Goal: Task Accomplishment & Management: Complete application form

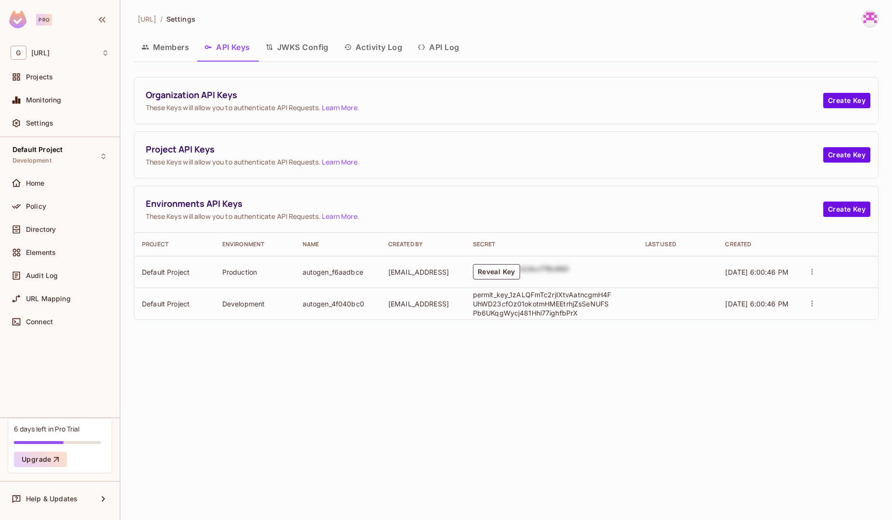
click at [476, 294] on p "permit_key_1zALQFmTc2rjIXtvAatncgmH4FUhWD23cfOz01okotmHMEEtrhjZsSeNUFSPb6UKqgWy…" at bounding box center [543, 303] width 140 height 27
drag, startPoint x: 518, startPoint y: 306, endPoint x: 526, endPoint y: 311, distance: 9.2
click at [526, 311] on p "permit_key_1zALQFmTc2rjIXtvAatncgmH4FUhWD23cfOz01okotmHMEEtrhjZsSeNUFSPb6UKqgWy…" at bounding box center [543, 303] width 140 height 27
copy p "permit_key_1zALQFmTc2rjIXtvAatncgmH4FUhWD23cfOz01okotmHMEEtrhjZsSeNUFSPb6UKqgWy…"
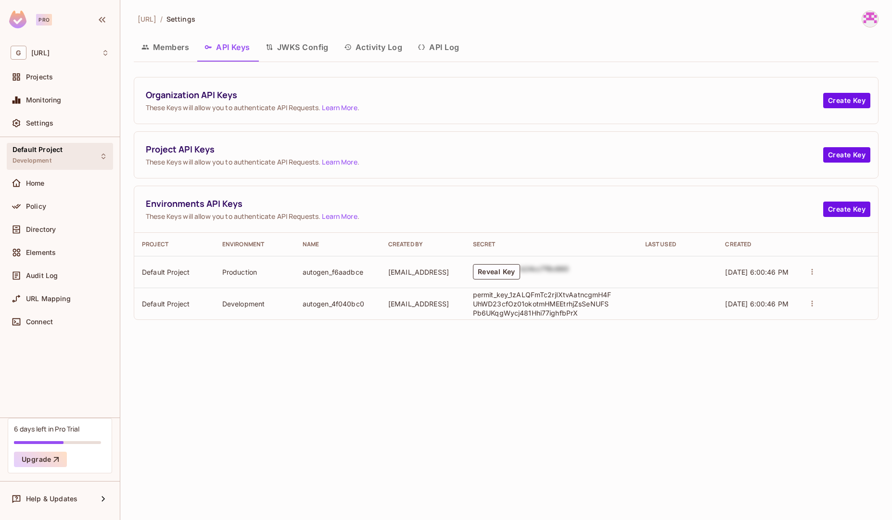
click at [54, 158] on div "Default Project Development" at bounding box center [38, 156] width 50 height 21
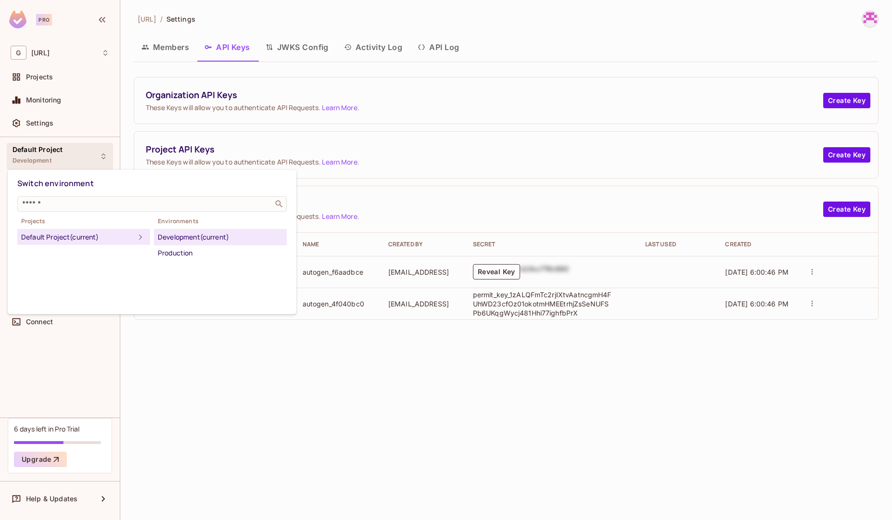
click at [54, 158] on div at bounding box center [446, 260] width 892 height 520
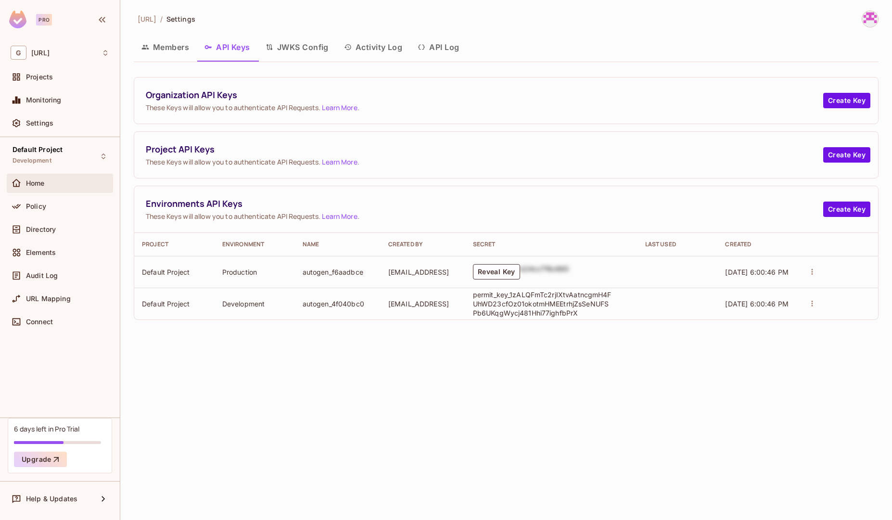
click at [41, 186] on span "Home" at bounding box center [35, 184] width 19 height 8
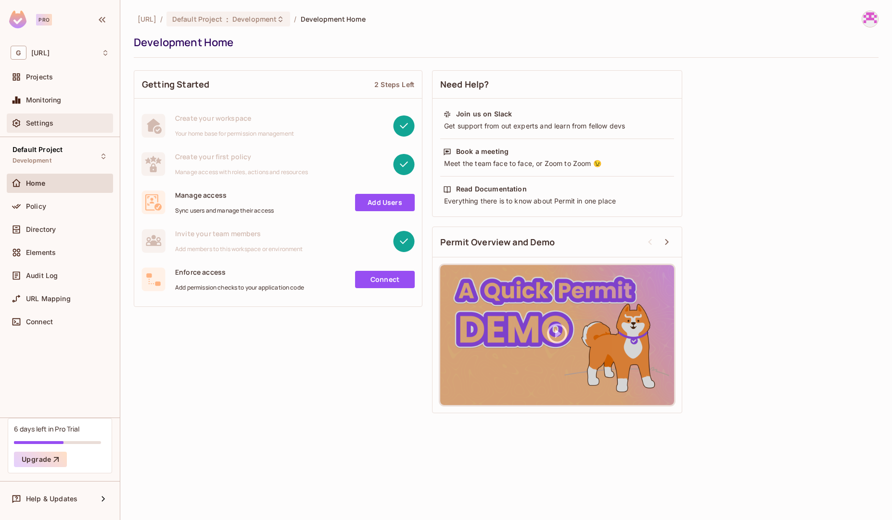
click at [49, 127] on span "Settings" at bounding box center [39, 123] width 27 height 8
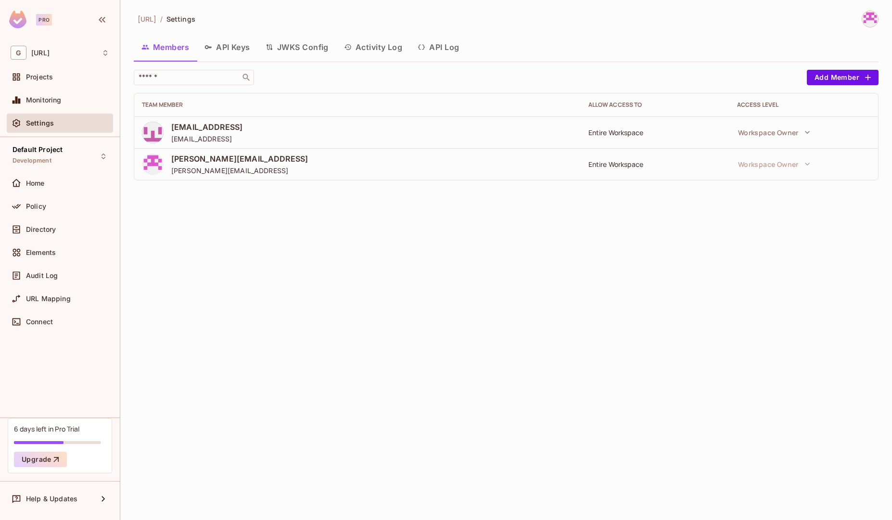
click at [237, 49] on button "API Keys" at bounding box center [227, 47] width 61 height 24
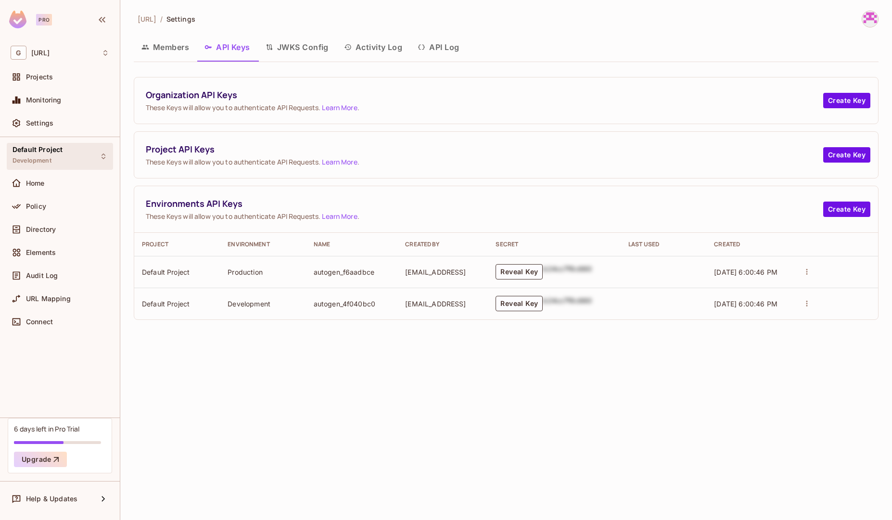
click at [52, 161] on div "Default Project Development" at bounding box center [38, 156] width 50 height 21
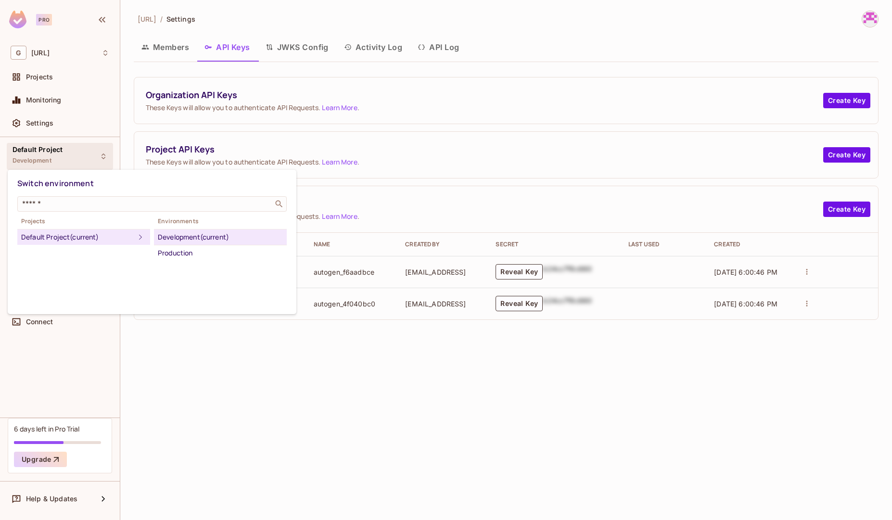
click at [52, 161] on div at bounding box center [446, 260] width 892 height 520
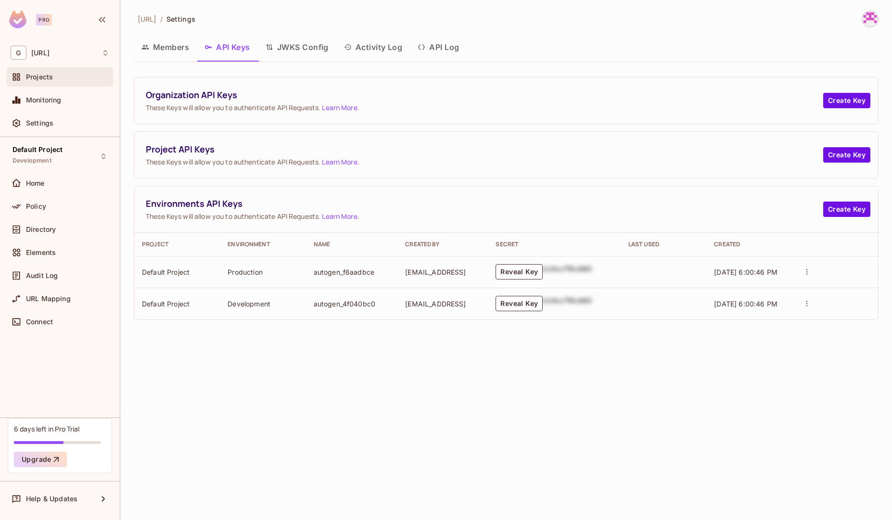
click at [49, 79] on span "Projects" at bounding box center [39, 77] width 27 height 8
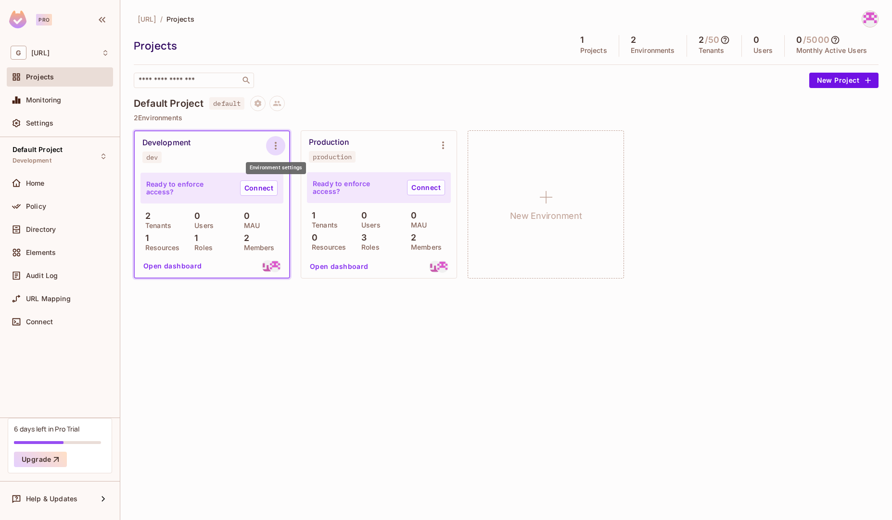
click at [272, 148] on icon "Environment settings" at bounding box center [276, 146] width 12 height 12
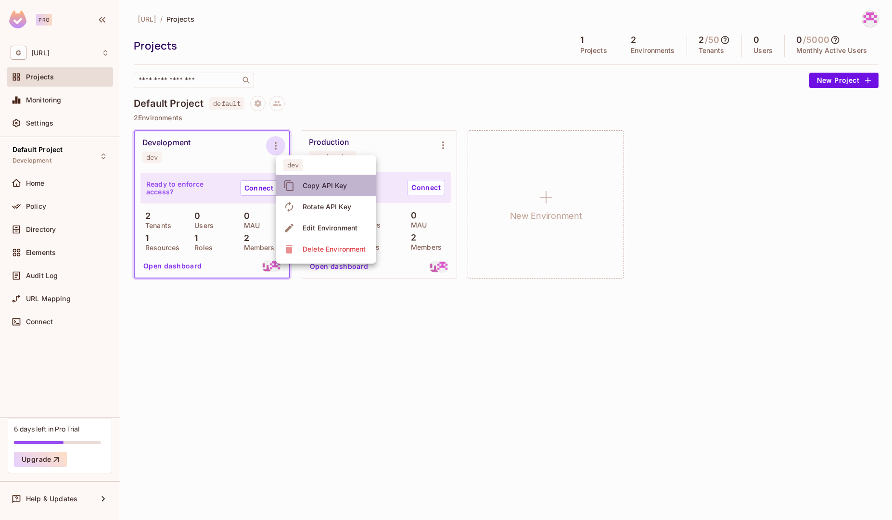
click at [306, 188] on div "Copy API Key" at bounding box center [325, 186] width 45 height 10
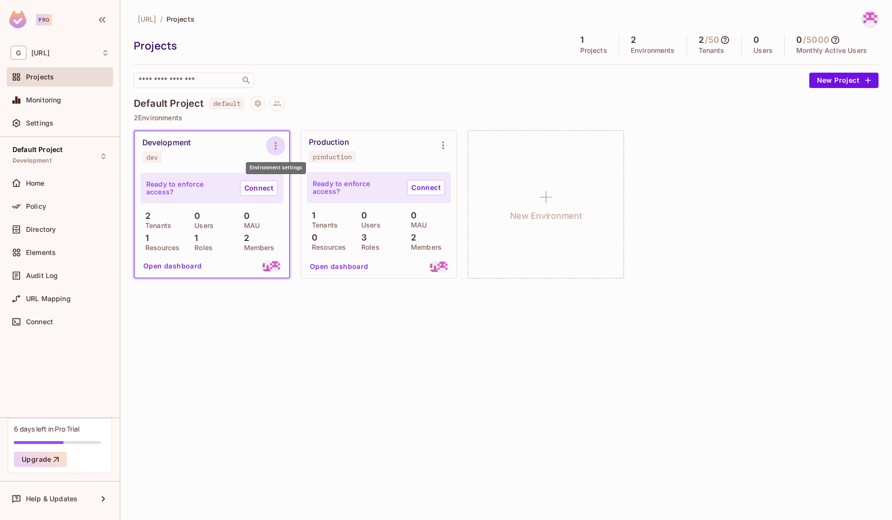
click at [274, 151] on icon "Environment settings" at bounding box center [276, 146] width 12 height 12
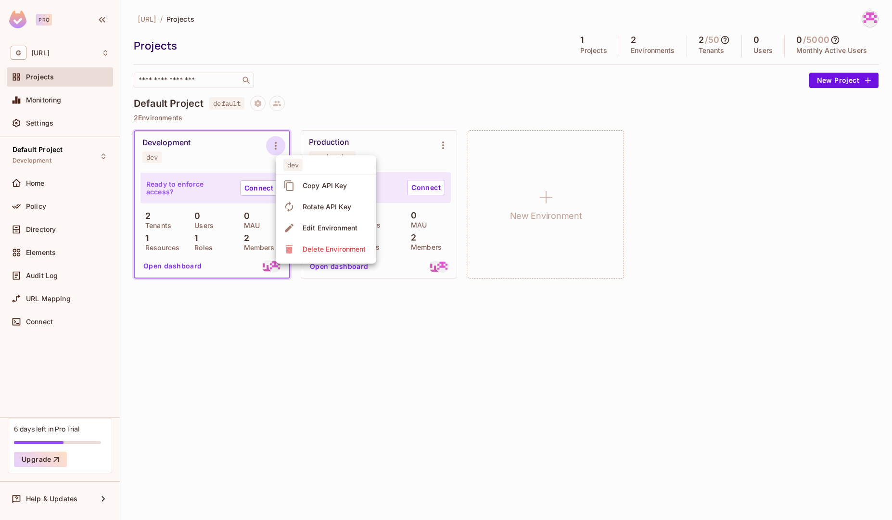
click at [318, 231] on div "Edit Environment" at bounding box center [330, 228] width 55 height 10
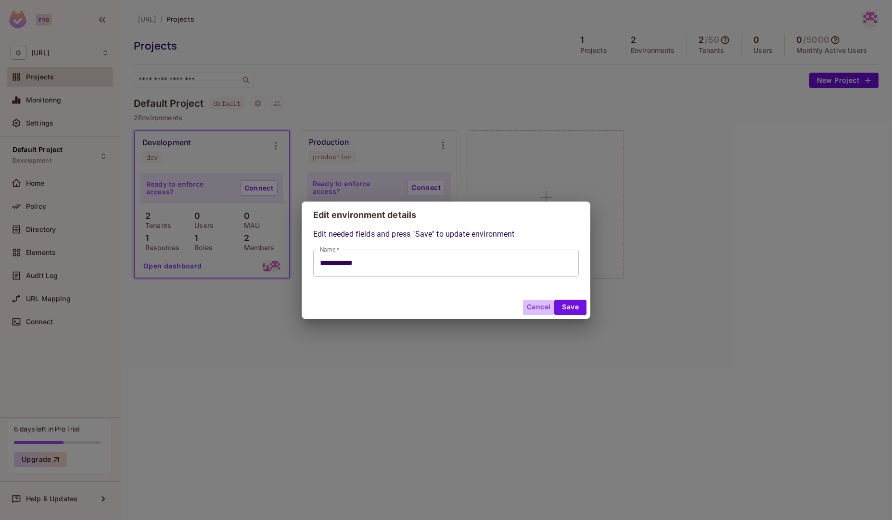
click at [539, 307] on button "Cancel" at bounding box center [538, 307] width 31 height 15
type input "**********"
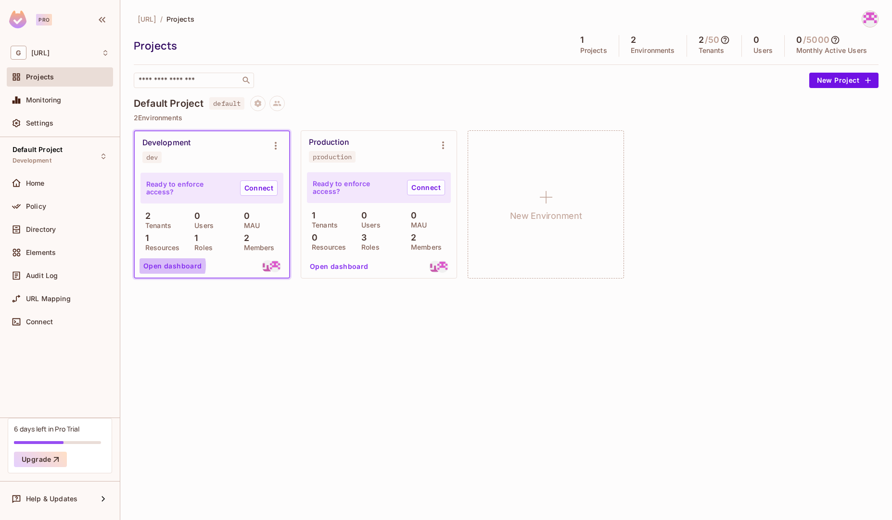
click at [171, 265] on button "Open dashboard" at bounding box center [173, 265] width 66 height 15
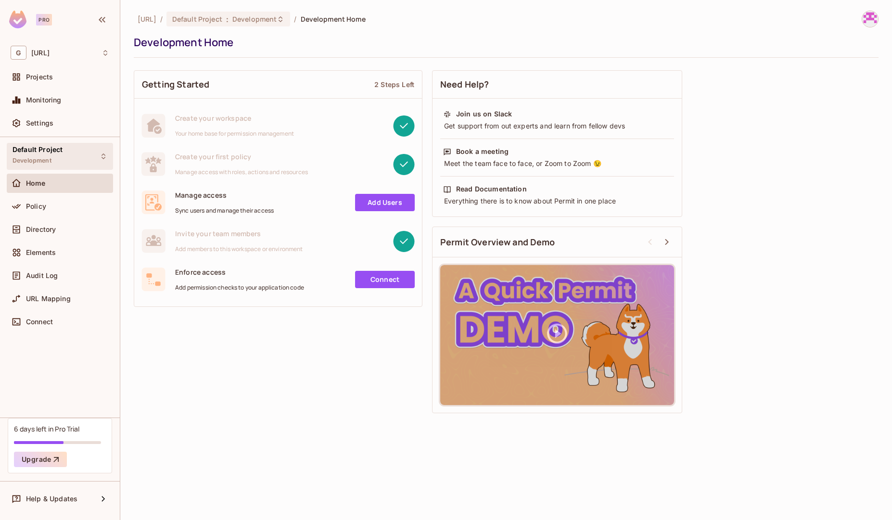
click at [53, 155] on div "Default Project Development" at bounding box center [38, 156] width 50 height 21
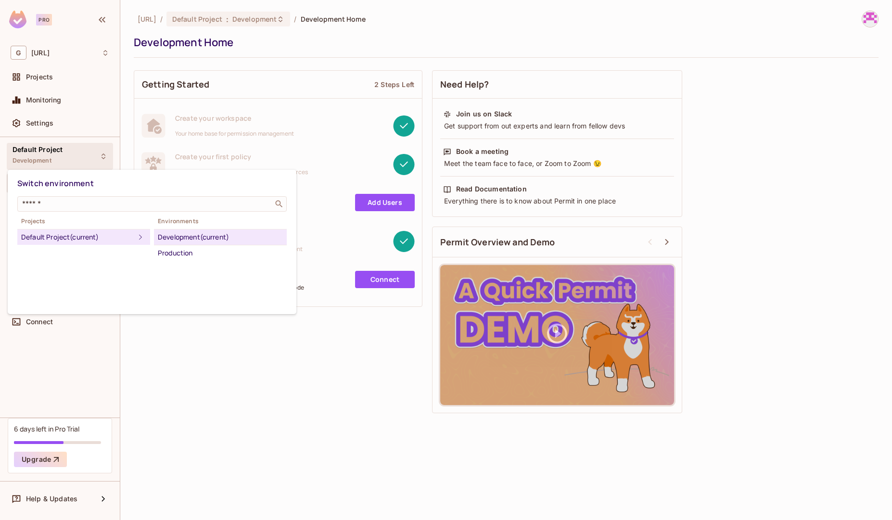
click at [43, 120] on div at bounding box center [446, 260] width 892 height 520
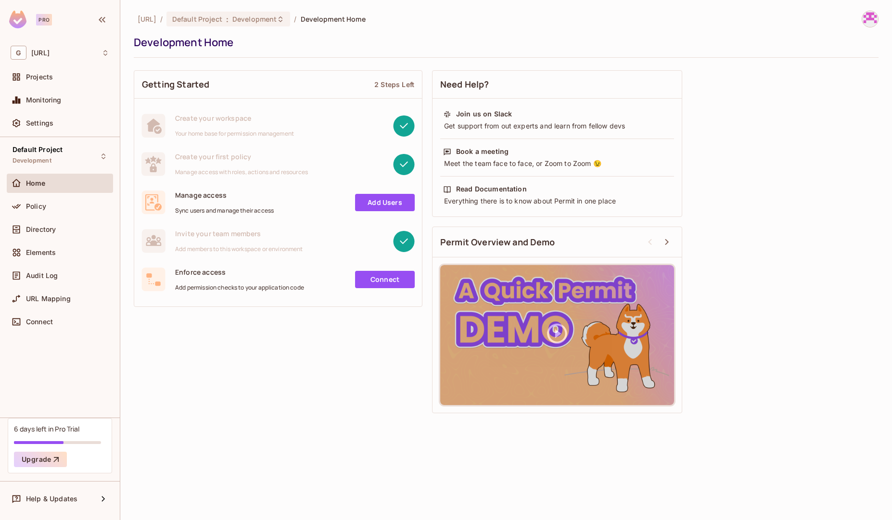
click at [43, 120] on span "Settings" at bounding box center [39, 123] width 27 height 8
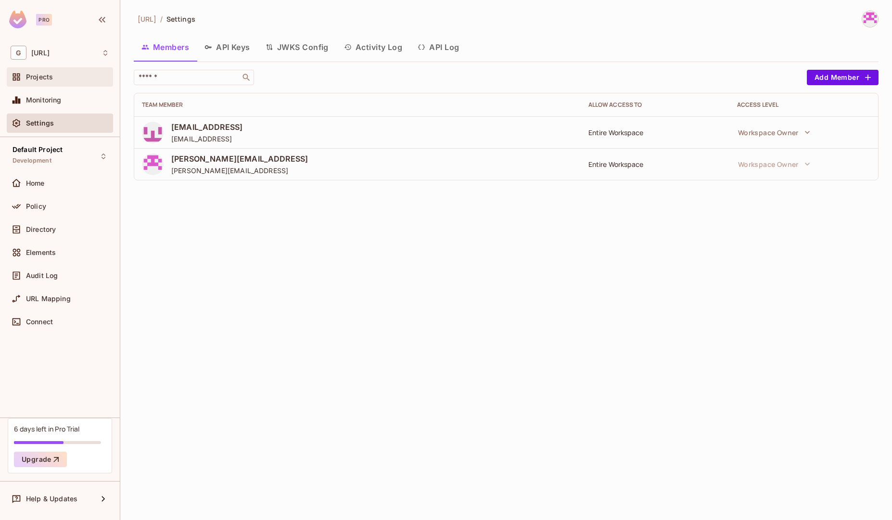
click at [46, 76] on span "Projects" at bounding box center [39, 77] width 27 height 8
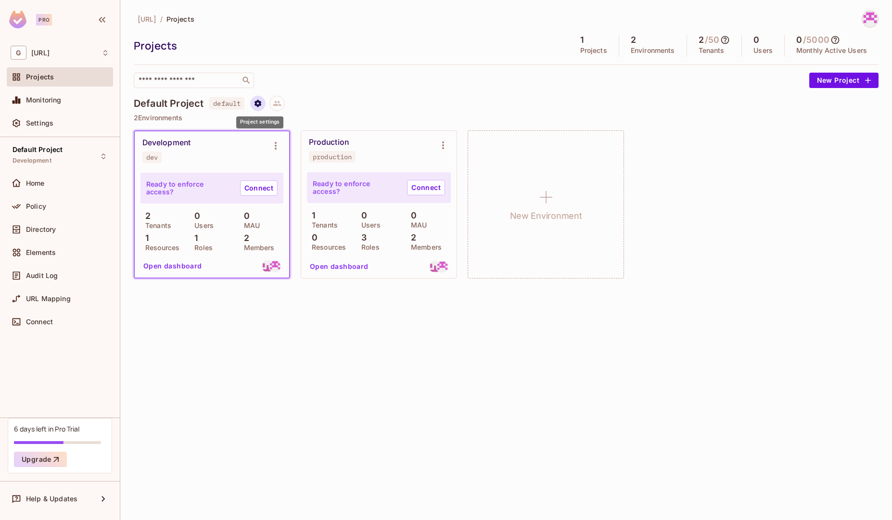
click at [258, 108] on button "Project settings" at bounding box center [257, 103] width 15 height 15
click at [322, 97] on div at bounding box center [446, 260] width 892 height 520
click at [50, 54] on span "genworx.ai" at bounding box center [40, 53] width 18 height 8
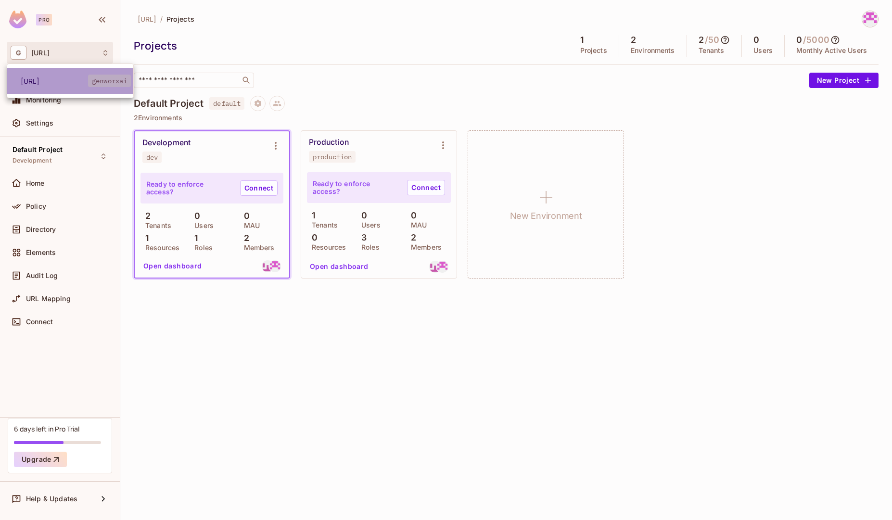
click at [51, 79] on span "genworx.ai" at bounding box center [54, 81] width 67 height 9
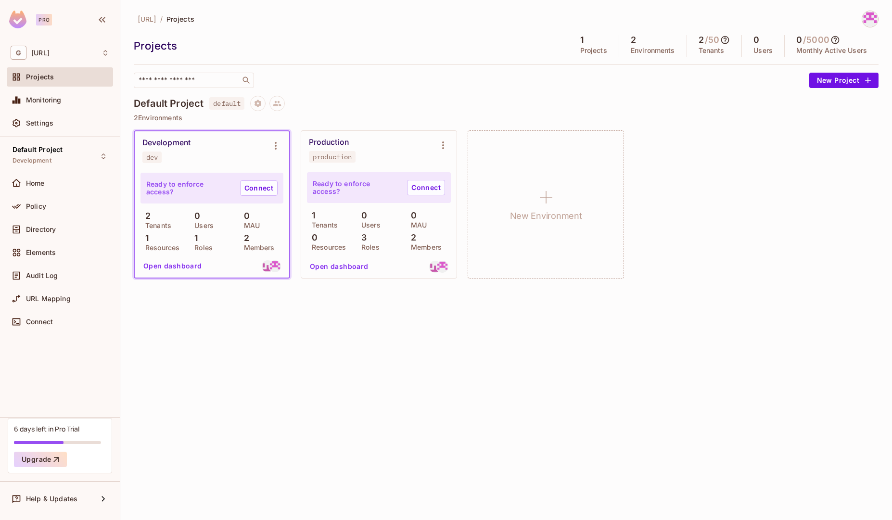
click at [45, 73] on span "Projects" at bounding box center [40, 77] width 28 height 8
click at [155, 160] on div "dev" at bounding box center [152, 158] width 12 height 8
click at [195, 162] on div "Development dev" at bounding box center [204, 150] width 124 height 25
click at [274, 148] on icon "Environment settings" at bounding box center [276, 146] width 12 height 12
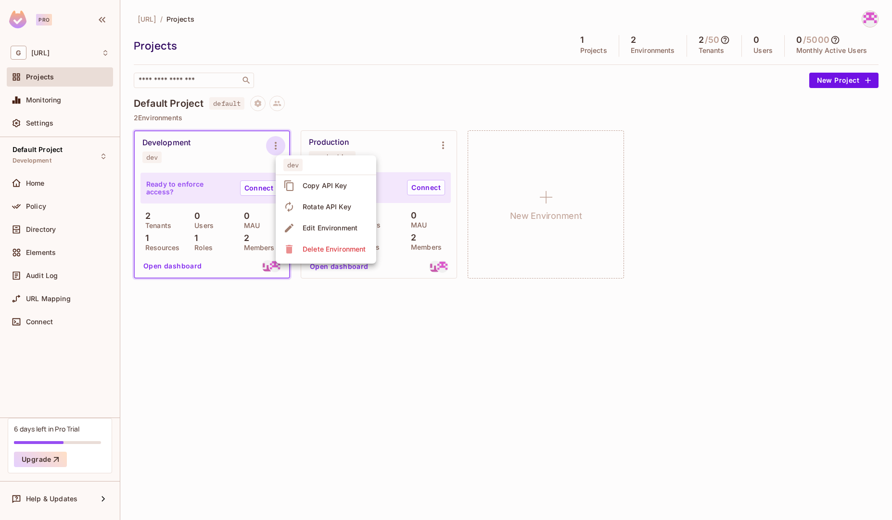
click at [183, 265] on div at bounding box center [446, 260] width 892 height 520
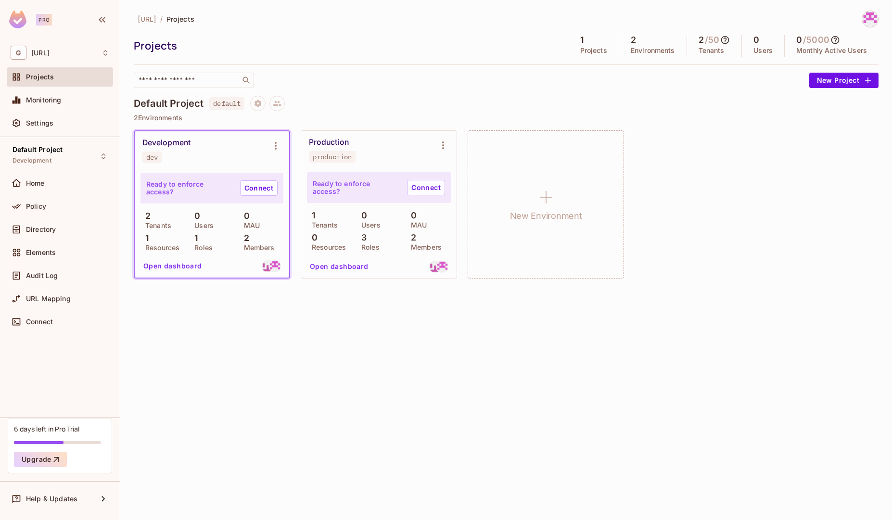
click at [187, 266] on button "Open dashboard" at bounding box center [173, 265] width 66 height 15
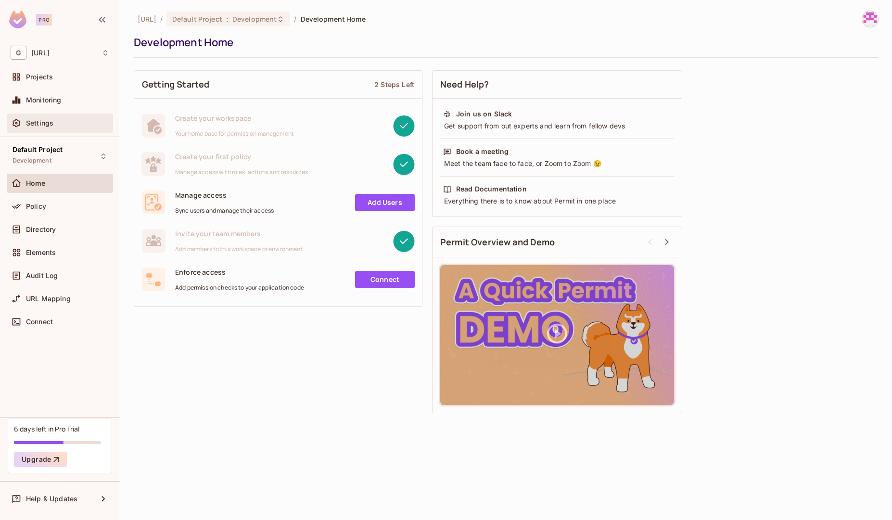
click at [58, 129] on div "Settings" at bounding box center [60, 123] width 99 height 12
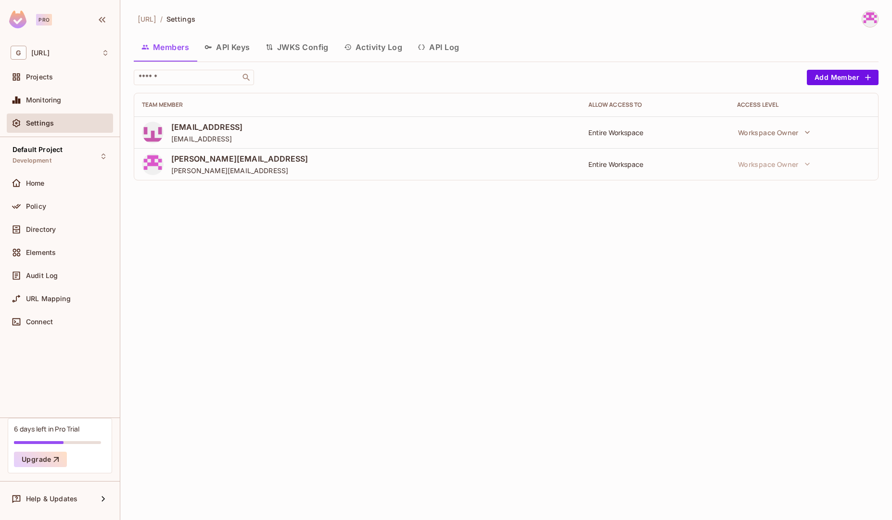
click at [235, 48] on button "API Keys" at bounding box center [227, 47] width 61 height 24
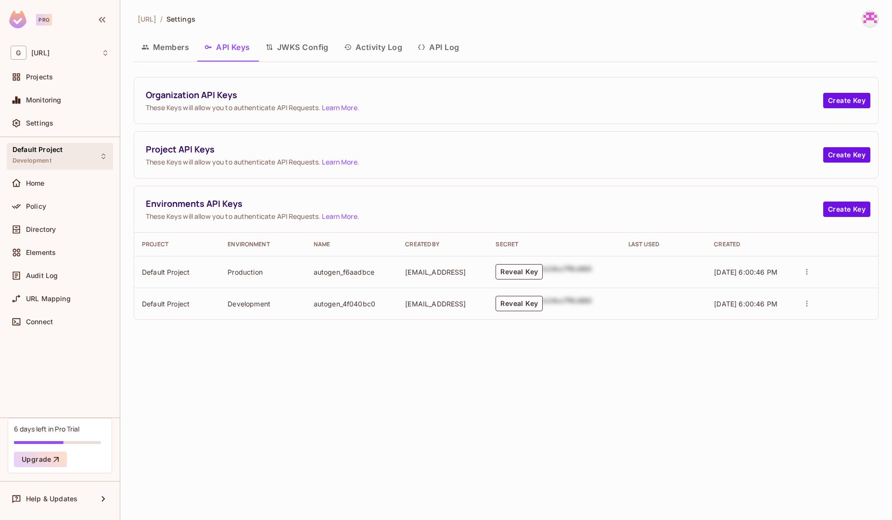
click at [55, 165] on div "Default Project Development" at bounding box center [38, 156] width 50 height 21
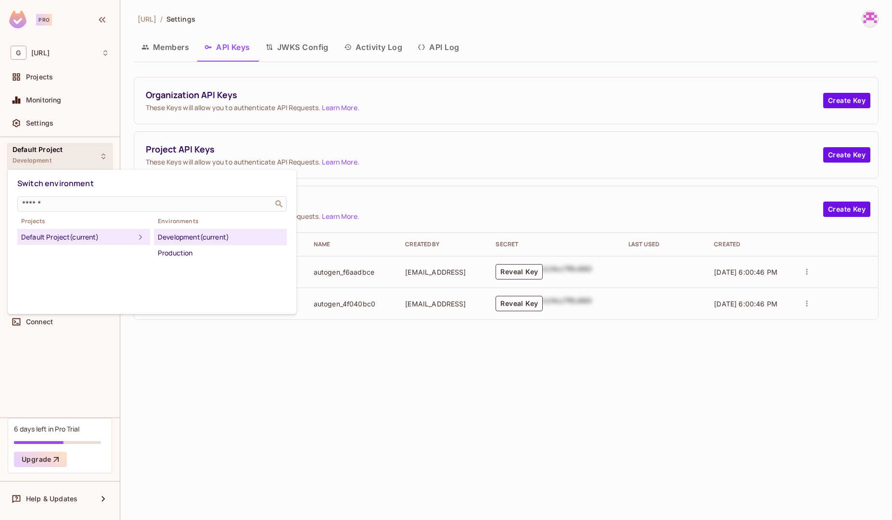
click at [207, 240] on div "Development (current)" at bounding box center [220, 237] width 125 height 12
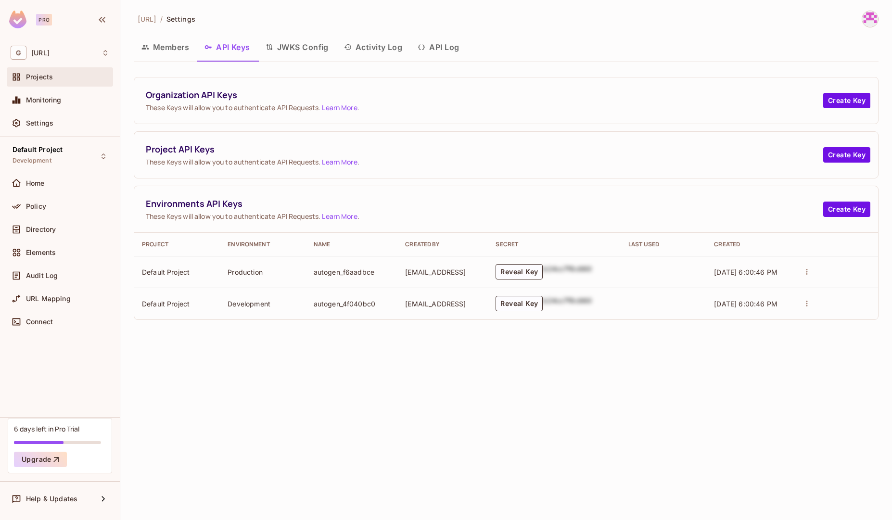
click at [57, 81] on div "Projects" at bounding box center [60, 77] width 99 height 12
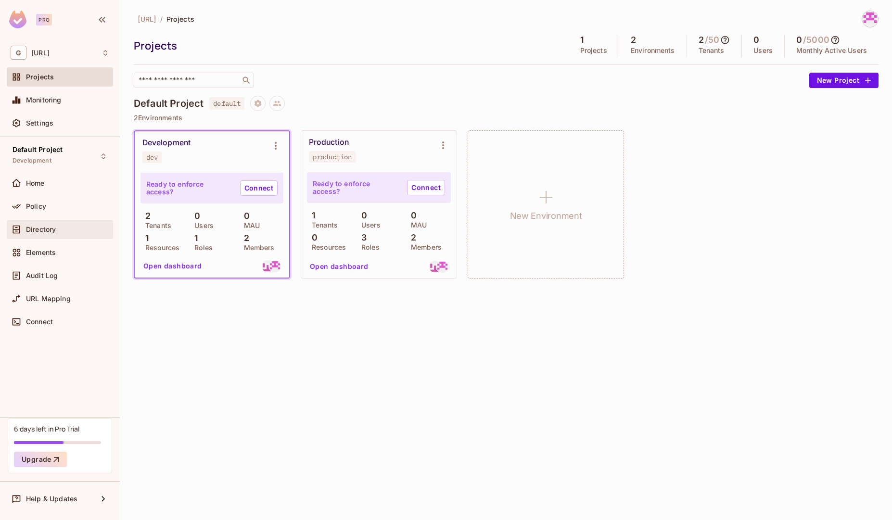
click at [64, 224] on div "Directory" at bounding box center [60, 230] width 99 height 12
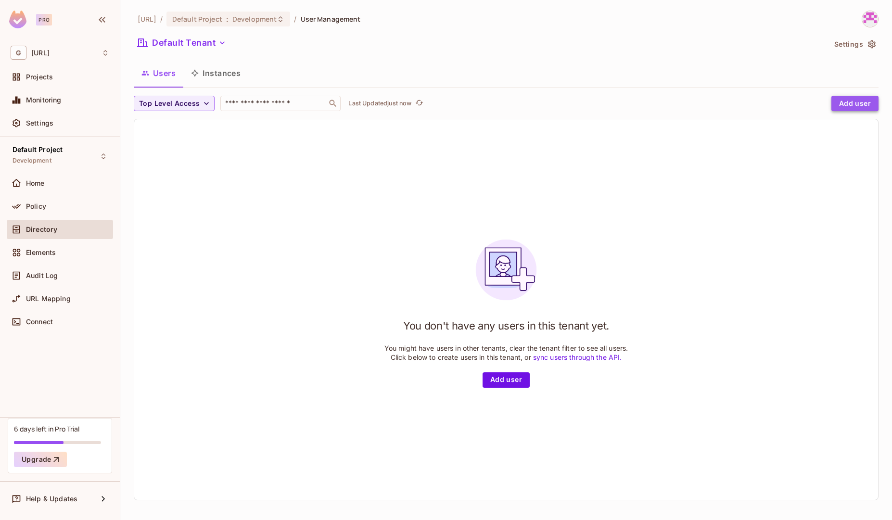
click at [850, 107] on button "Add user" at bounding box center [855, 103] width 47 height 15
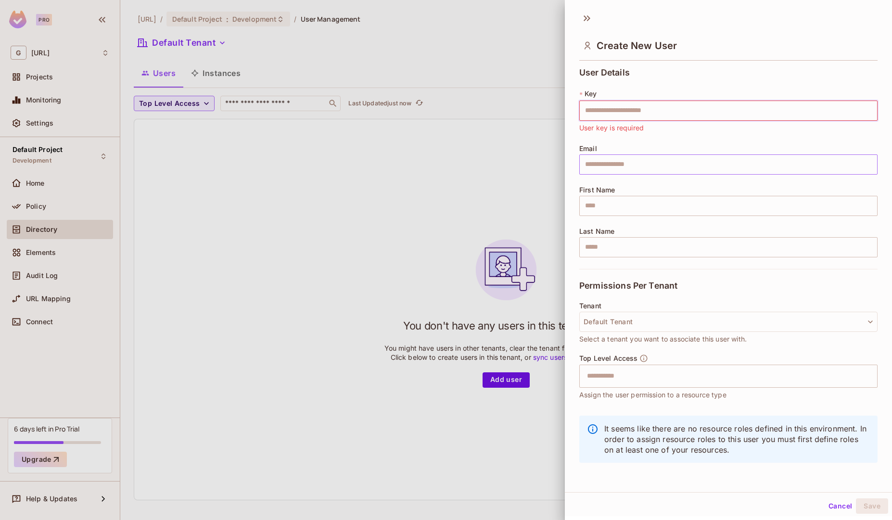
paste input "**********"
type input "**********"
click at [655, 163] on input "text" at bounding box center [728, 164] width 298 height 20
paste input "**********"
type input "**********"
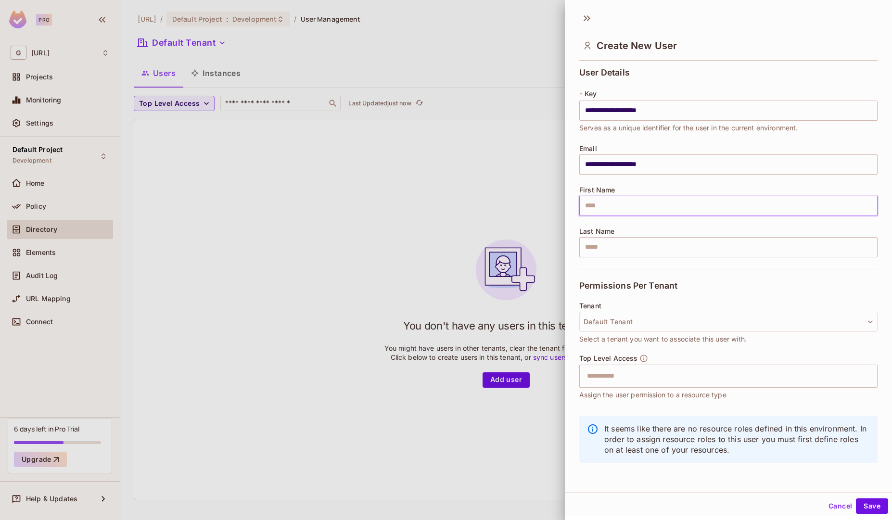
click at [629, 205] on input "text" at bounding box center [728, 206] width 298 height 20
type input "****"
click at [870, 504] on button "Save" at bounding box center [872, 504] width 32 height 15
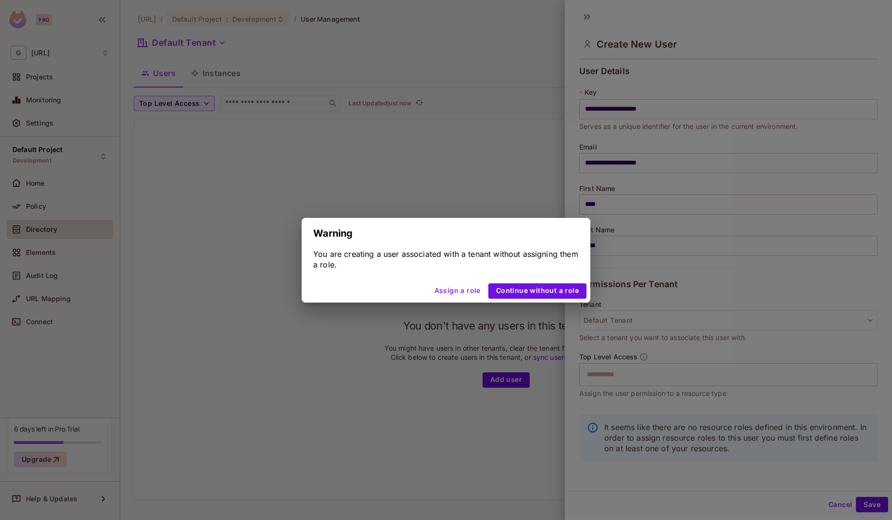
click at [461, 290] on button "Assign a role" at bounding box center [458, 290] width 54 height 15
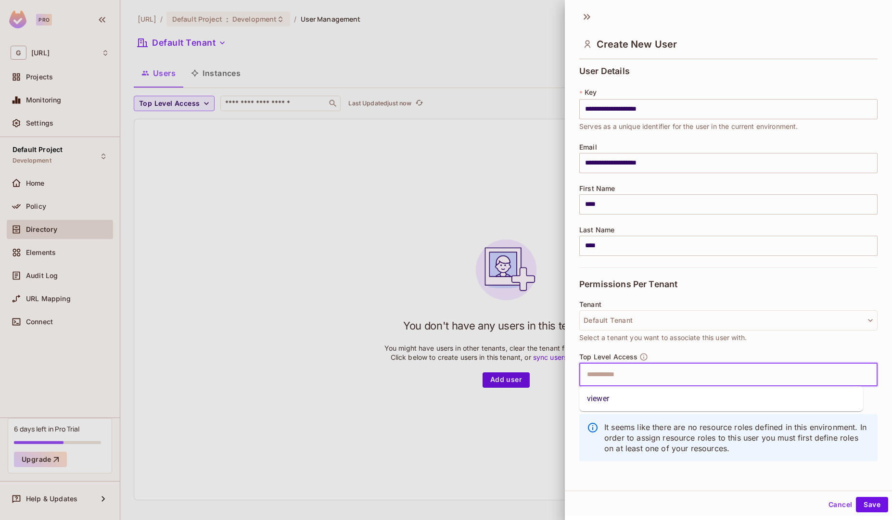
click at [646, 383] on input "text" at bounding box center [720, 374] width 278 height 19
click at [629, 401] on li "viewer" at bounding box center [721, 398] width 284 height 17
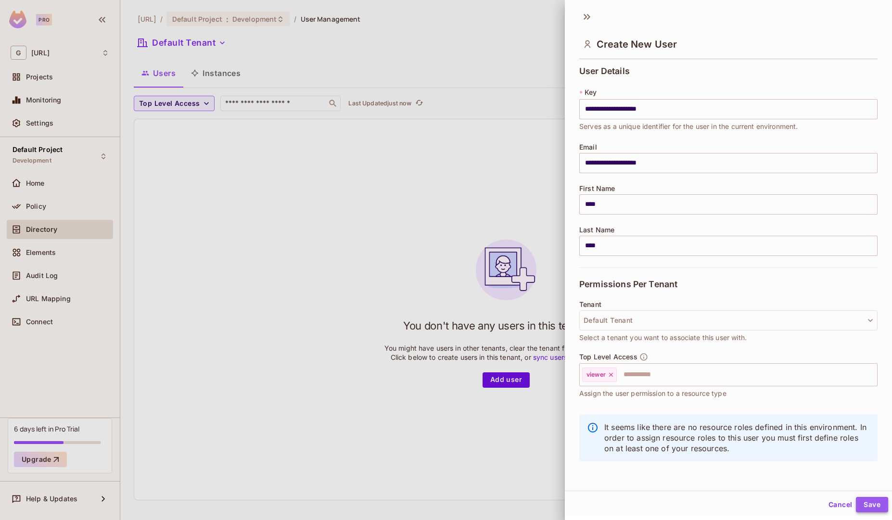
click at [860, 510] on button "Save" at bounding box center [872, 504] width 32 height 15
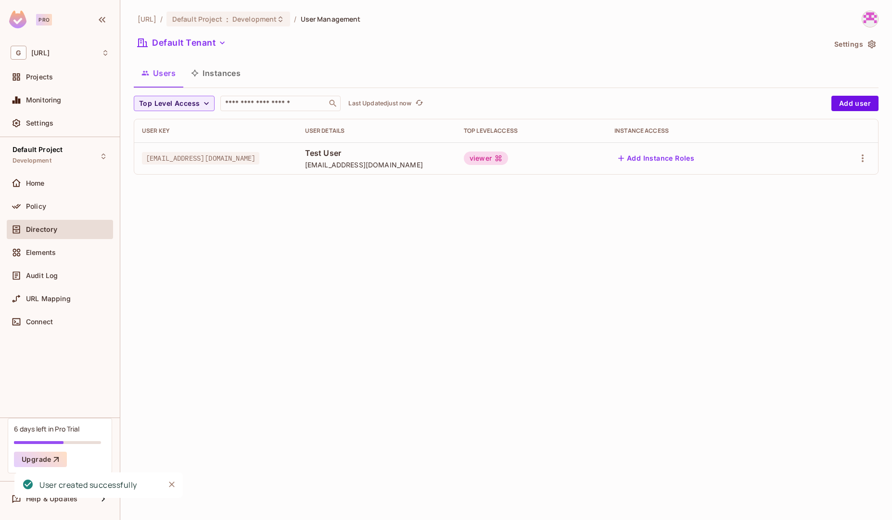
click at [865, 167] on td at bounding box center [846, 158] width 64 height 32
click at [860, 160] on icon "button" at bounding box center [863, 159] width 12 height 12
click at [704, 214] on div at bounding box center [446, 260] width 892 height 520
click at [862, 163] on icon "button" at bounding box center [863, 159] width 12 height 12
click at [678, 261] on div at bounding box center [446, 260] width 892 height 520
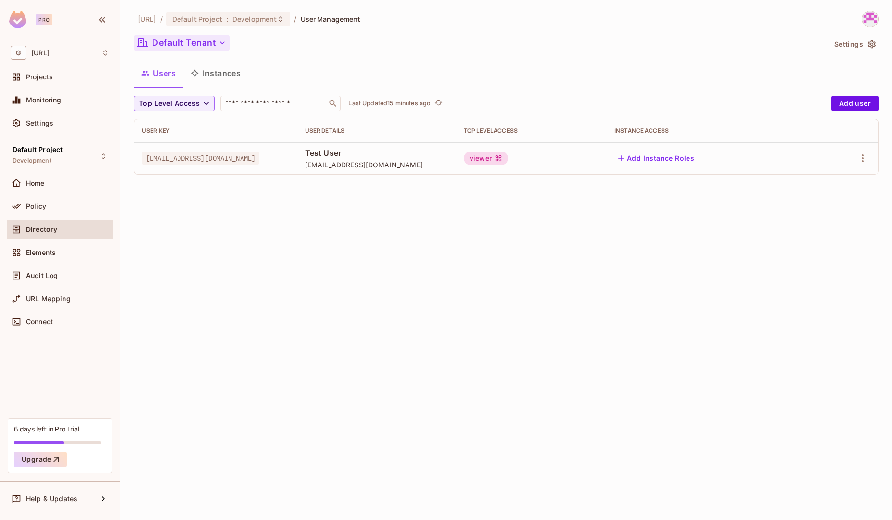
click at [222, 42] on icon "button" at bounding box center [223, 43] width 10 height 10
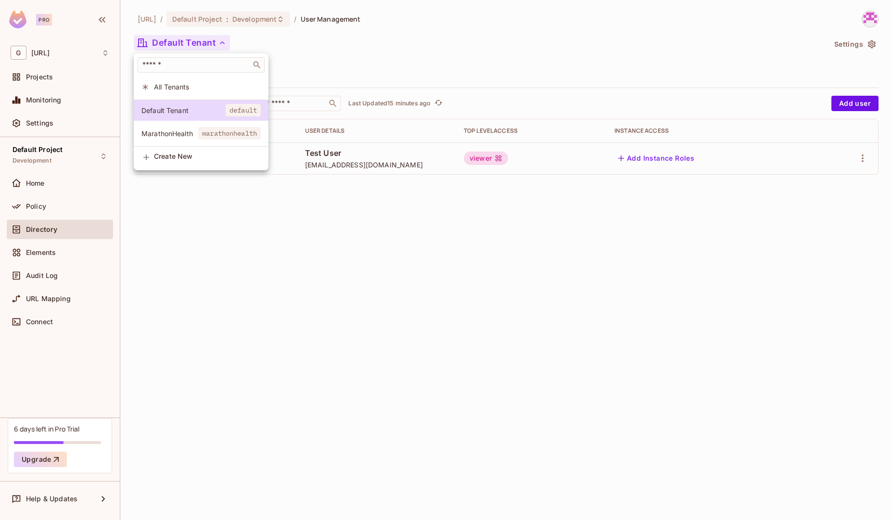
click at [296, 242] on div at bounding box center [446, 260] width 892 height 520
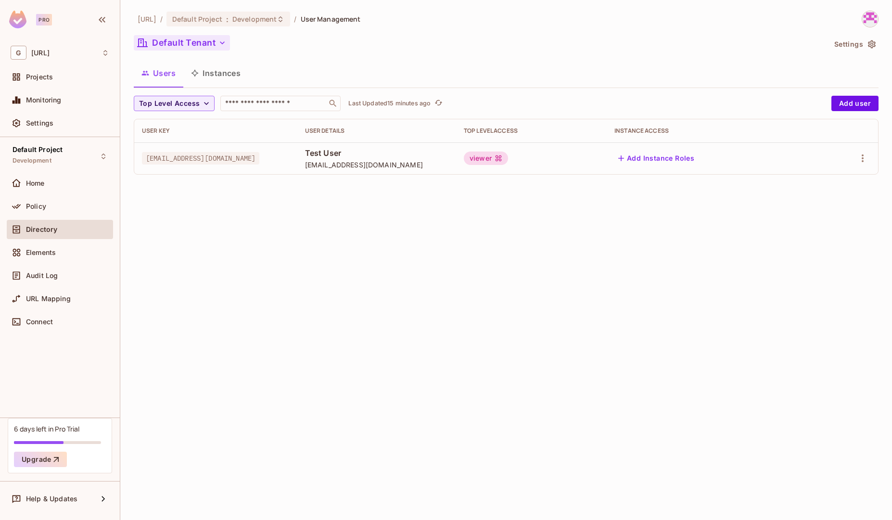
click at [206, 46] on button "Default Tenant" at bounding box center [182, 42] width 96 height 15
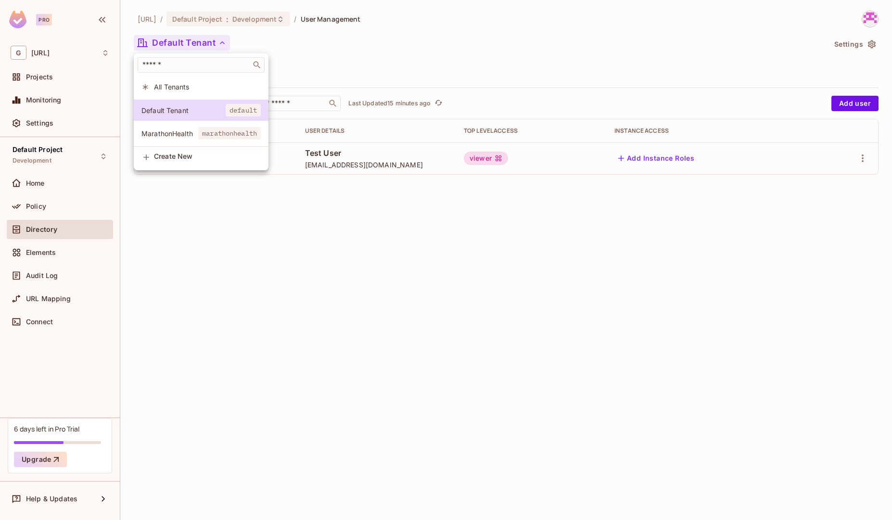
click at [295, 287] on div at bounding box center [446, 260] width 892 height 520
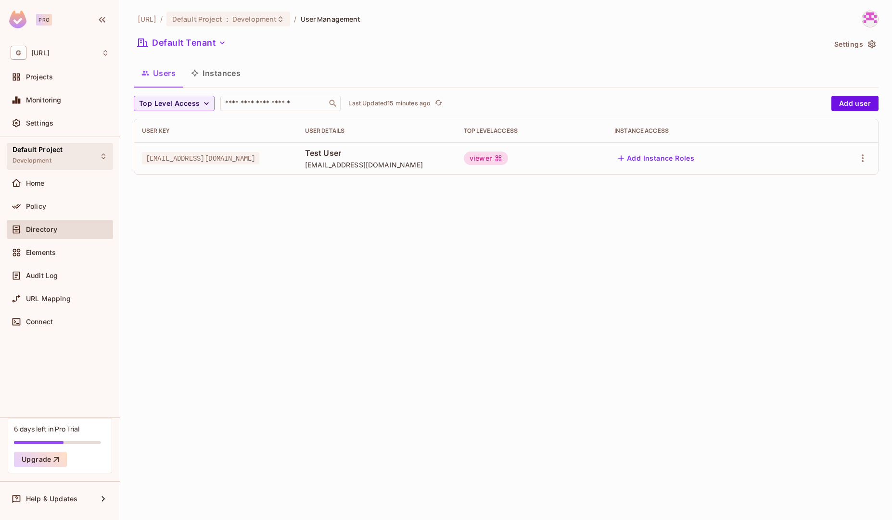
click at [68, 165] on div "Default Project Development" at bounding box center [60, 156] width 106 height 26
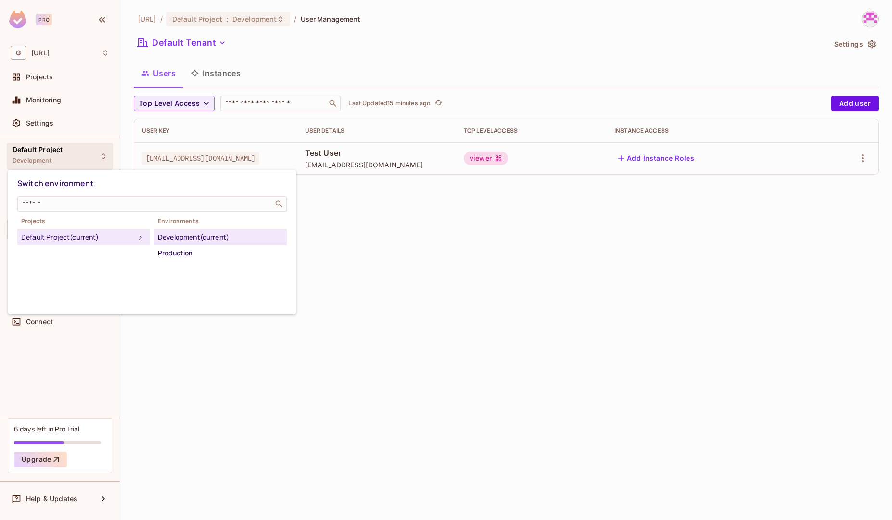
click at [373, 235] on div at bounding box center [446, 260] width 892 height 520
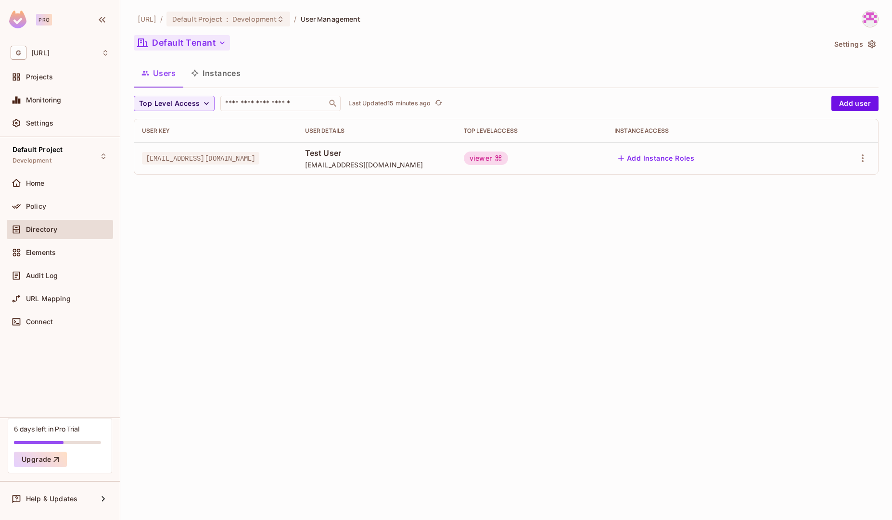
click at [223, 48] on button "Default Tenant" at bounding box center [182, 42] width 96 height 15
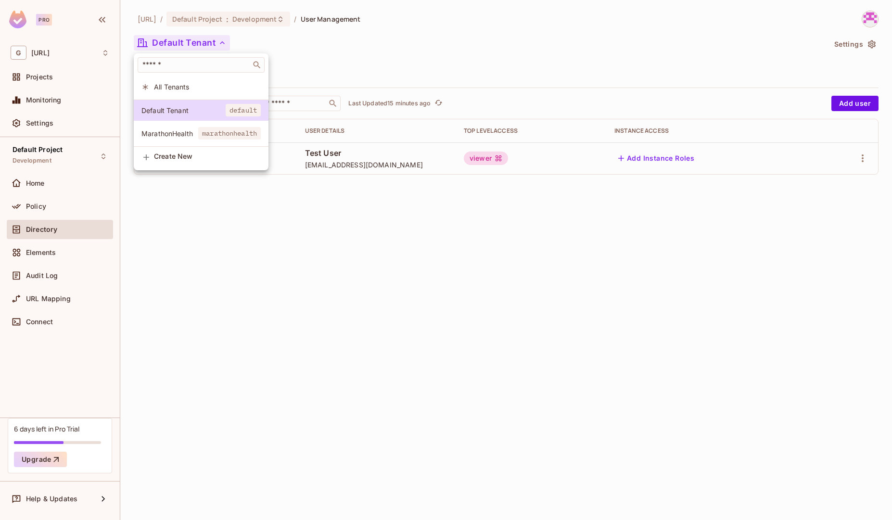
click at [260, 275] on div at bounding box center [446, 260] width 892 height 520
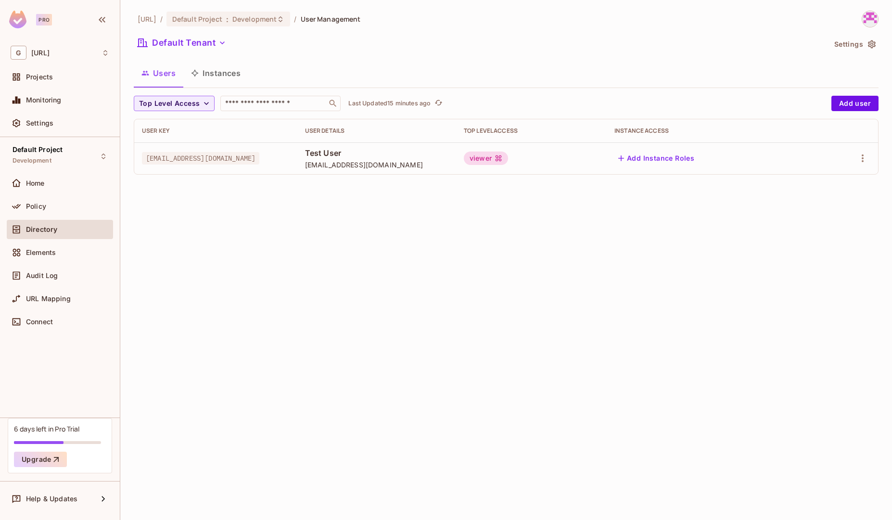
click at [872, 47] on icon "button" at bounding box center [872, 44] width 10 height 10
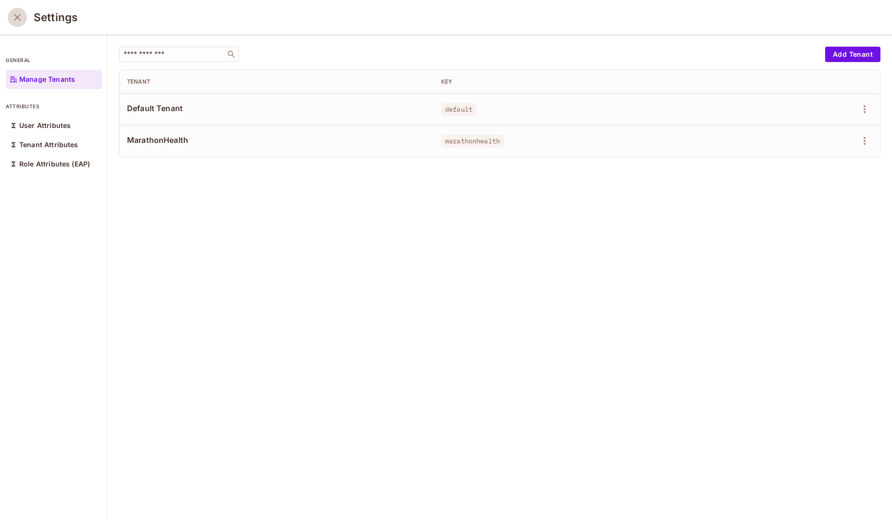
click at [18, 20] on icon "close" at bounding box center [18, 18] width 12 height 12
